Goal: Information Seeking & Learning: Learn about a topic

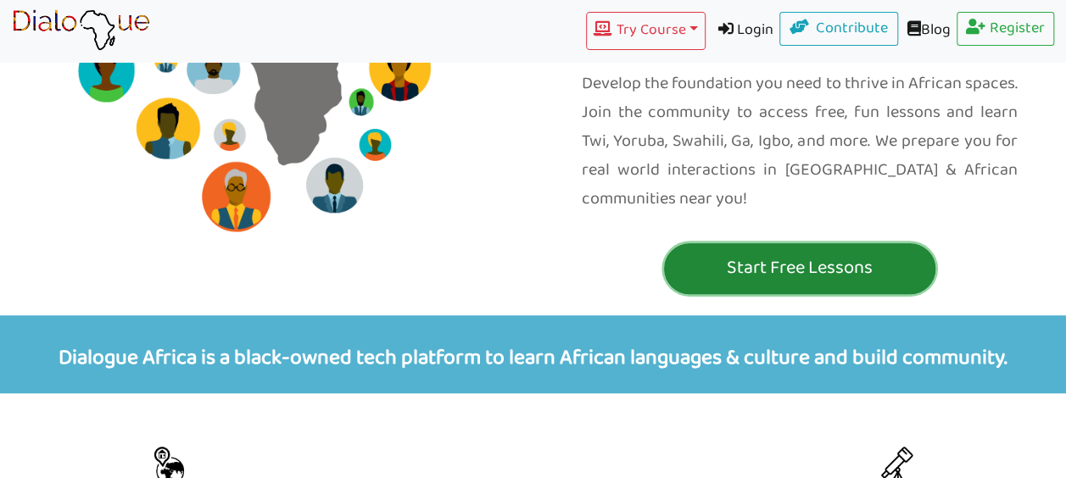
click at [800, 253] on p "Start Free Lessons" at bounding box center [799, 268] width 263 height 31
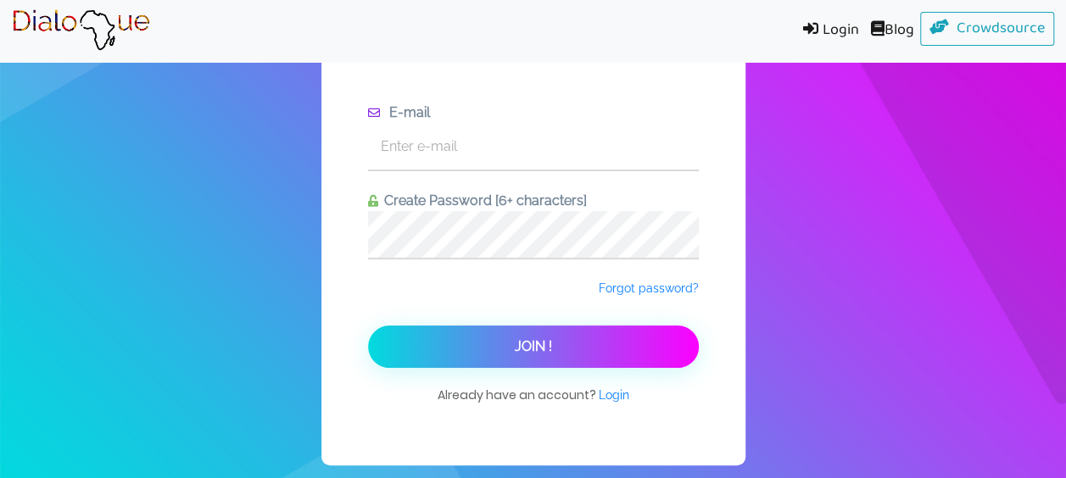
scroll to position [53, 0]
click at [406, 146] on input "text" at bounding box center [533, 146] width 331 height 47
type input "[EMAIL_ADDRESS][DOMAIN_NAME]"
click at [368, 326] on button "Join !" at bounding box center [533, 347] width 331 height 42
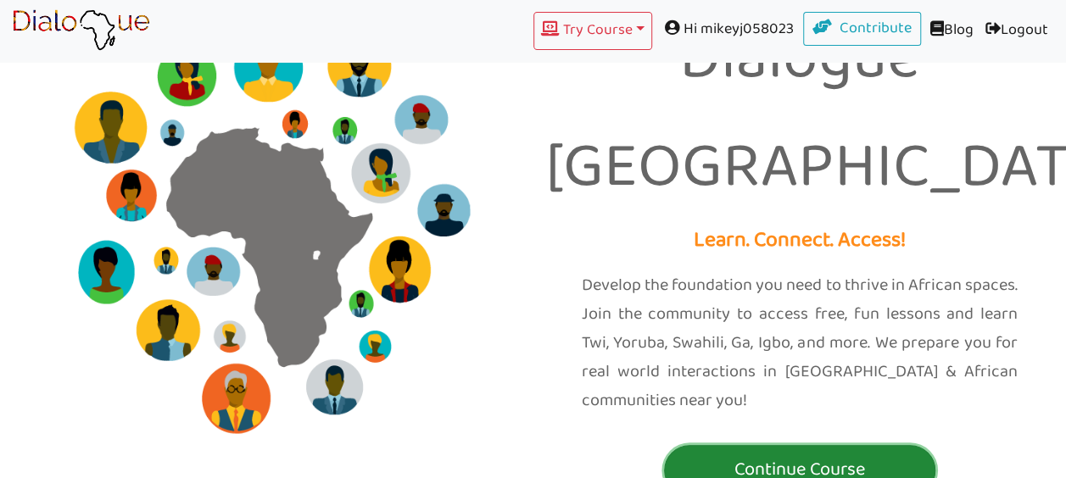
click at [809, 454] on p "Continue Course" at bounding box center [799, 469] width 263 height 31
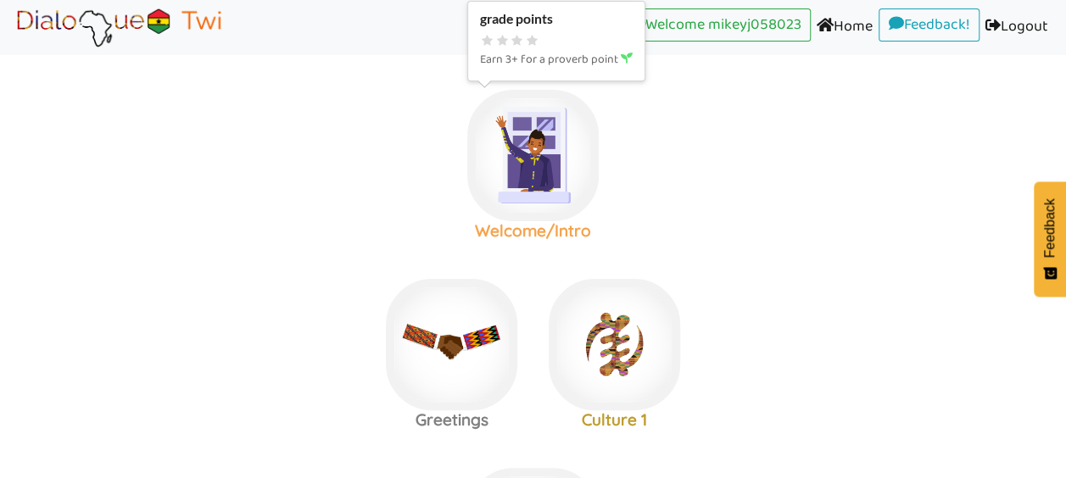
click at [538, 166] on img at bounding box center [532, 155] width 131 height 131
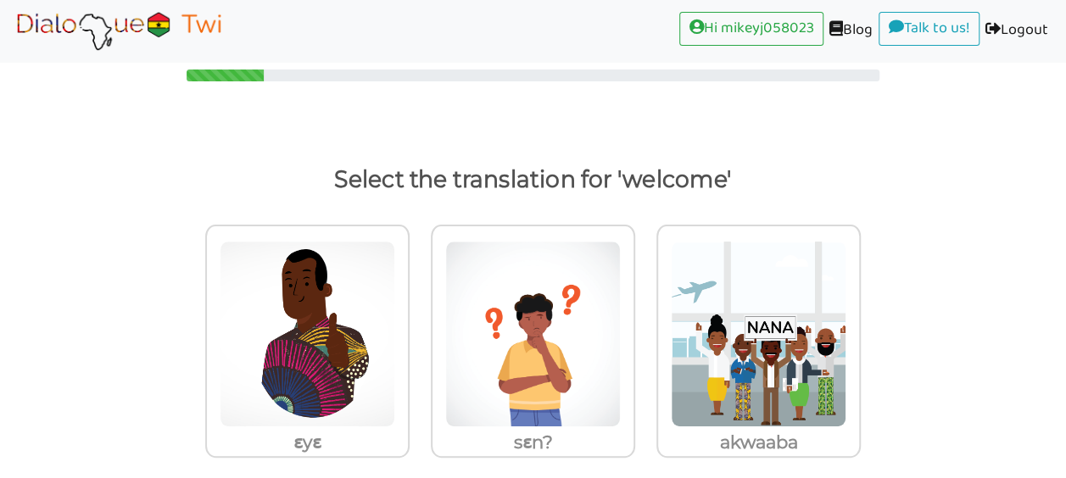
scroll to position [42, 0]
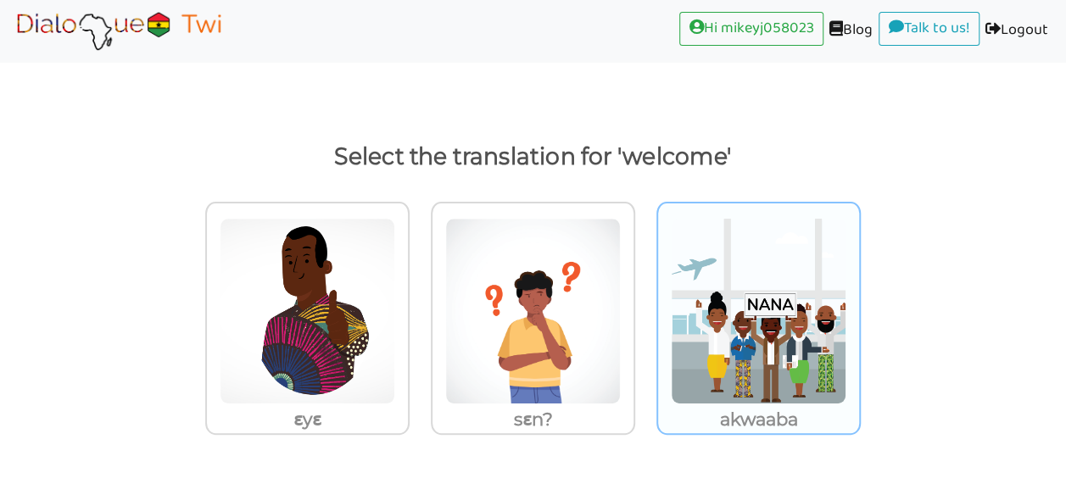
click at [395, 348] on img at bounding box center [308, 311] width 176 height 187
click at [421, 307] on input "akwaaba" at bounding box center [414, 300] width 13 height 13
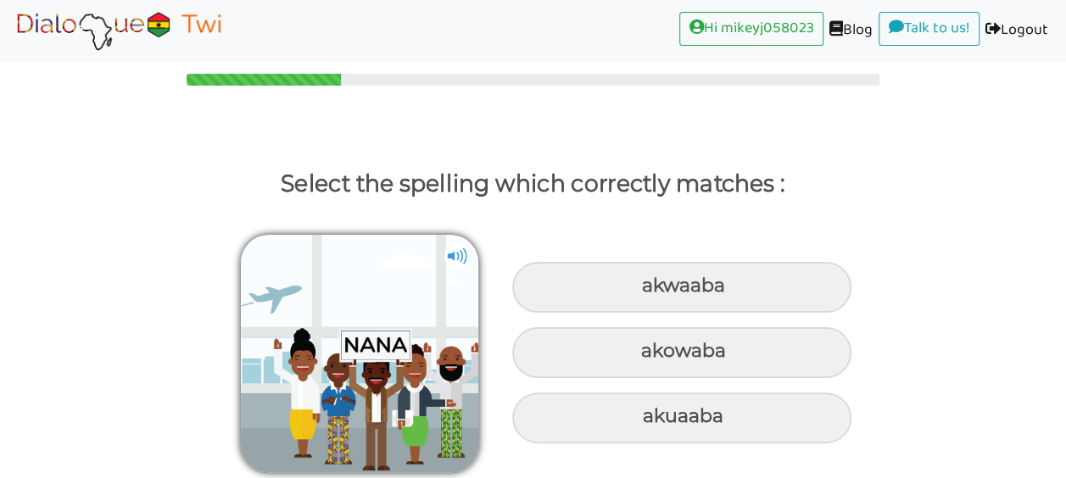
scroll to position [14, 0]
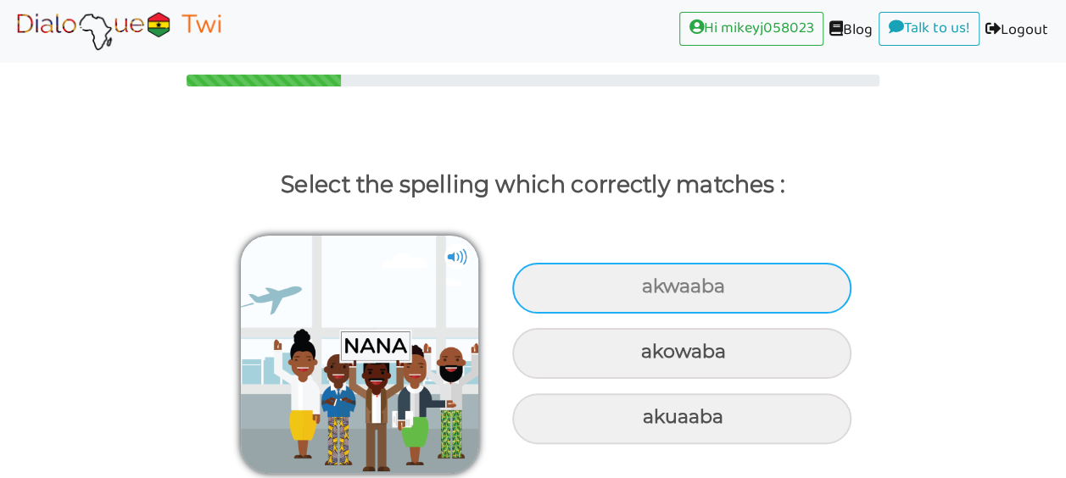
click at [677, 288] on div "akwaaba" at bounding box center [681, 288] width 339 height 51
click at [650, 288] on input "akwaaba" at bounding box center [643, 287] width 11 height 11
radio input "true"
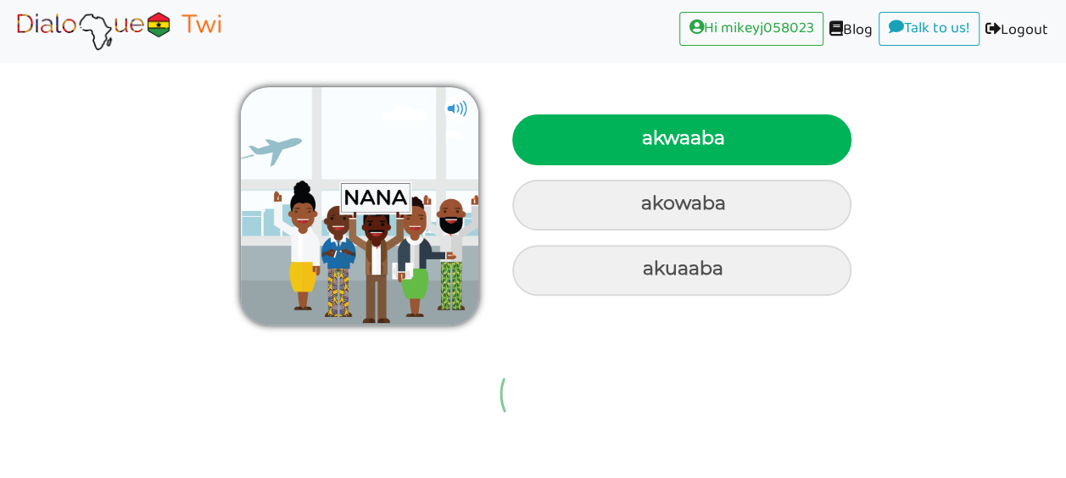
scroll to position [33, 0]
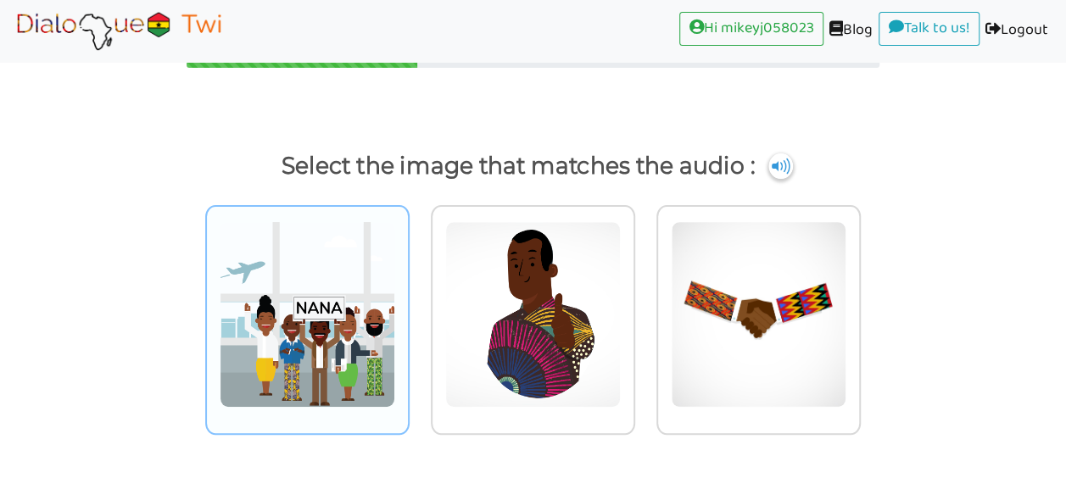
click at [310, 299] on img at bounding box center [308, 314] width 176 height 187
click at [408, 299] on input "radio" at bounding box center [414, 304] width 13 height 13
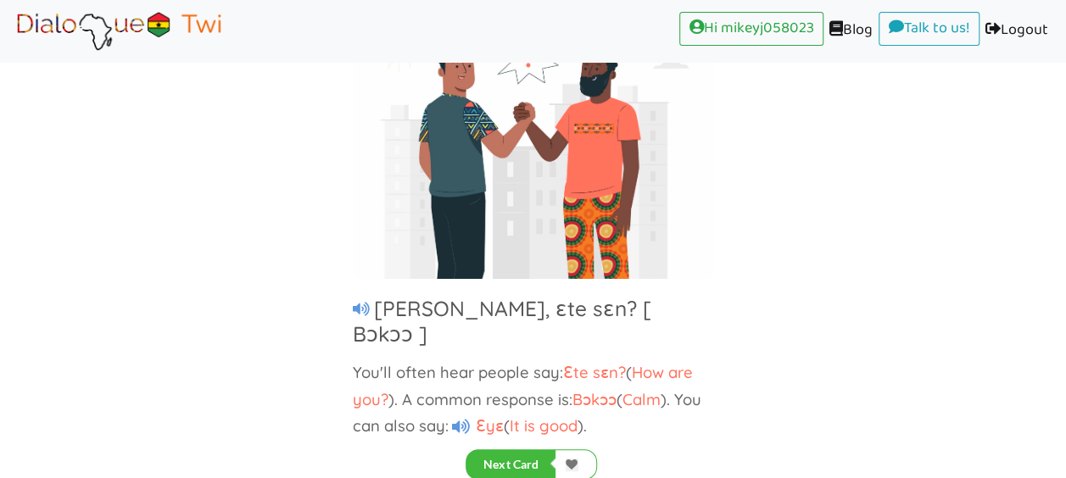
scroll to position [183, 0]
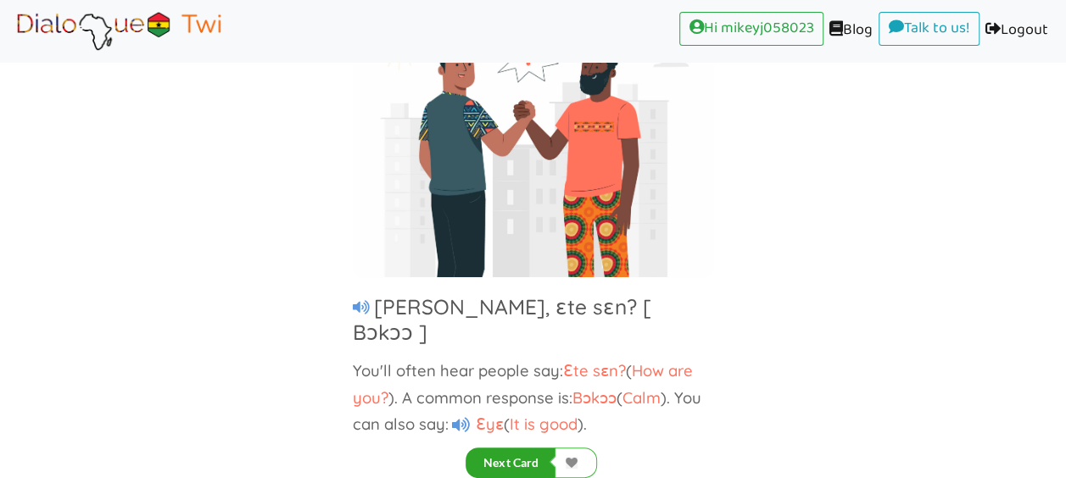
click at [521, 459] on button "Next Card" at bounding box center [511, 463] width 90 height 31
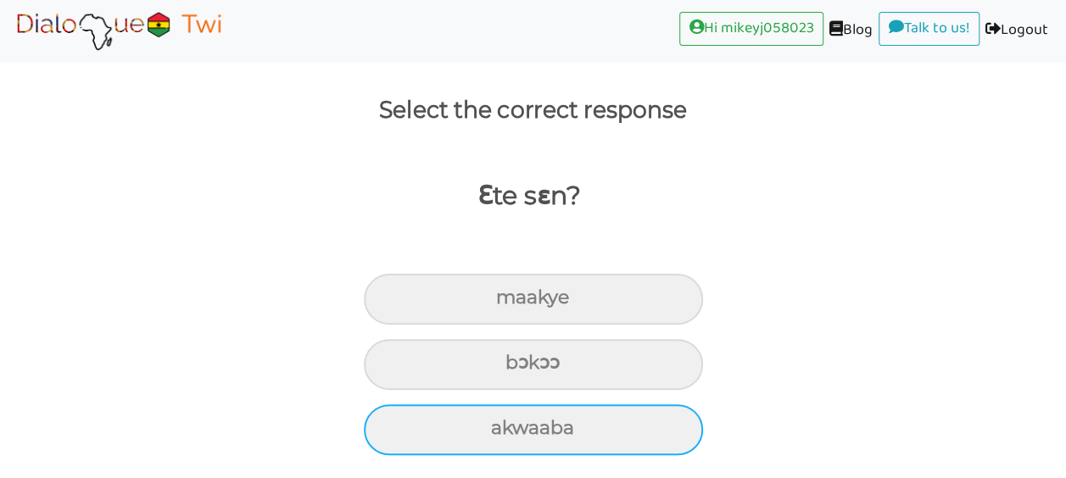
click at [526, 325] on div "akwaaba" at bounding box center [533, 299] width 339 height 51
click at [509, 304] on input "akwaaba" at bounding box center [503, 298] width 11 height 11
radio input "true"
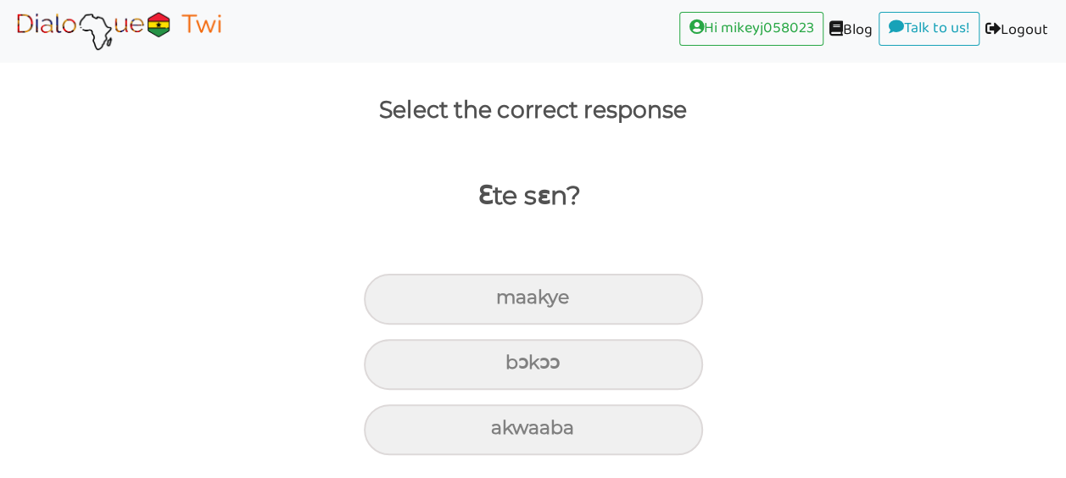
scroll to position [156, 0]
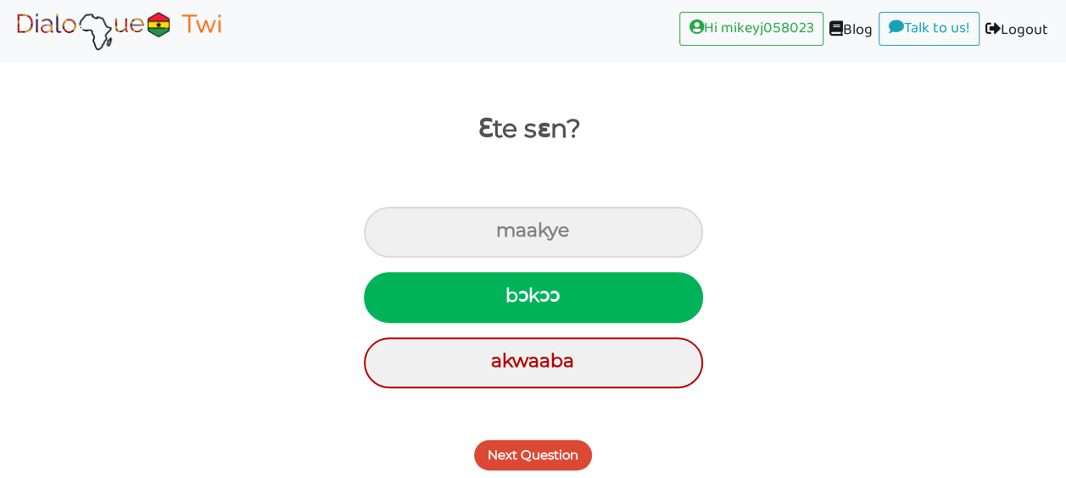
click at [109, 22] on img at bounding box center [119, 30] width 214 height 42
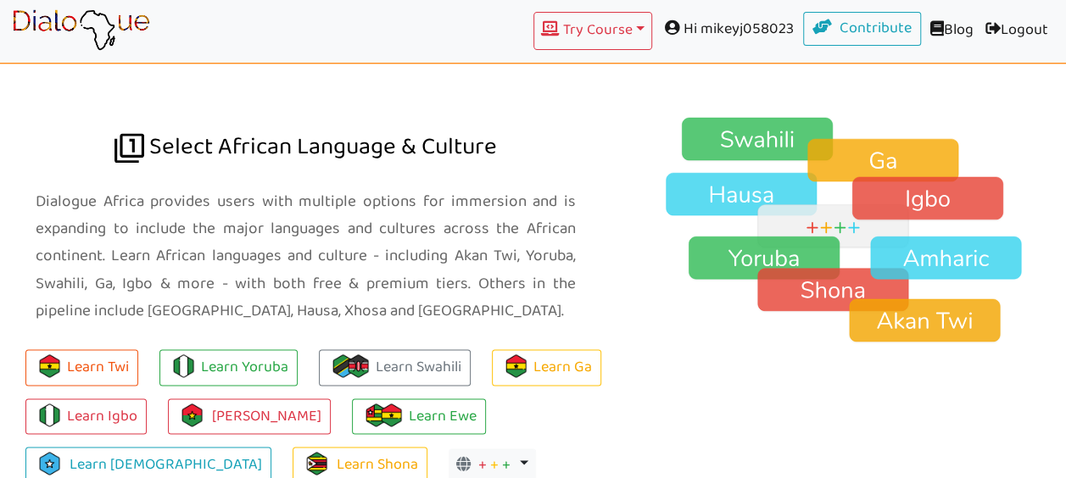
scroll to position [1166, 0]
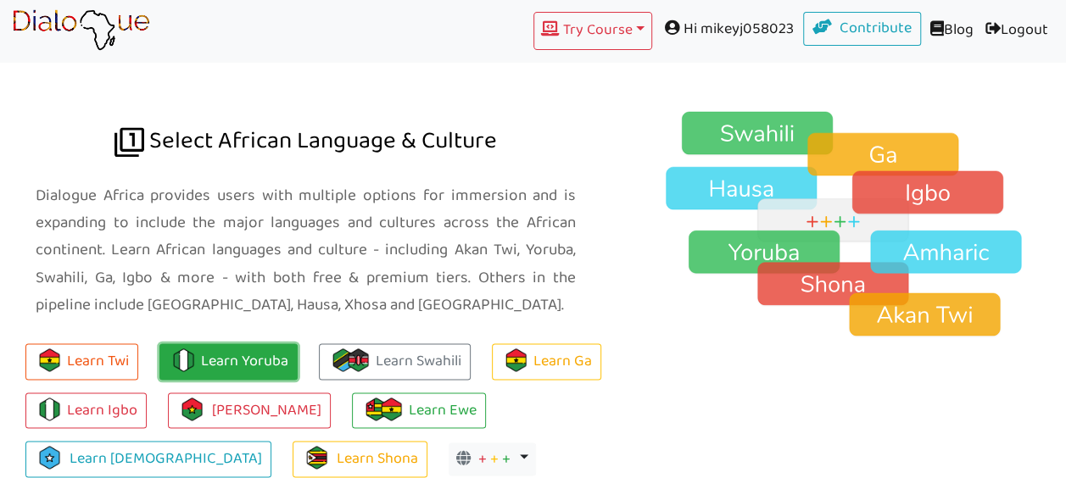
click at [270, 343] on link "Learn Yoruba" at bounding box center [228, 361] width 138 height 36
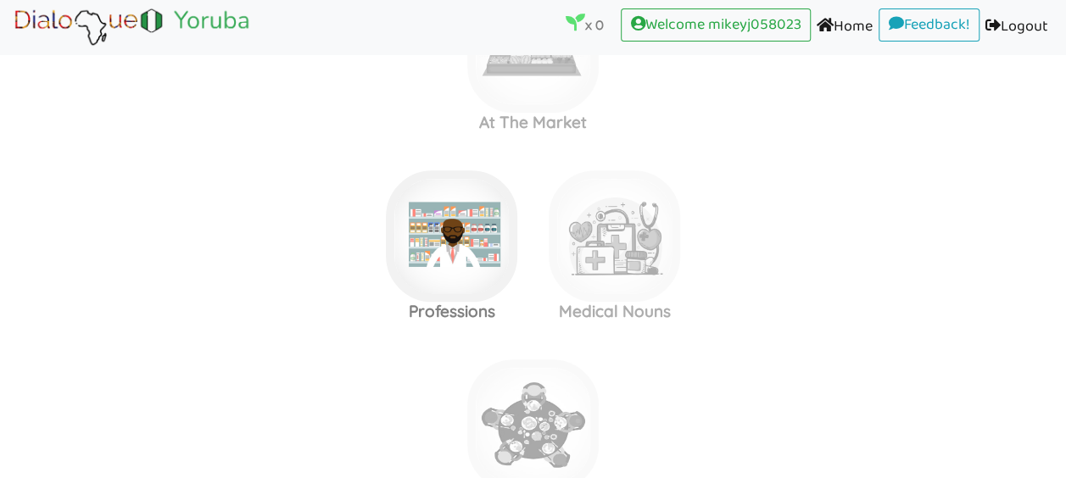
scroll to position [700, 0]
